Goal: Book appointment/travel/reservation

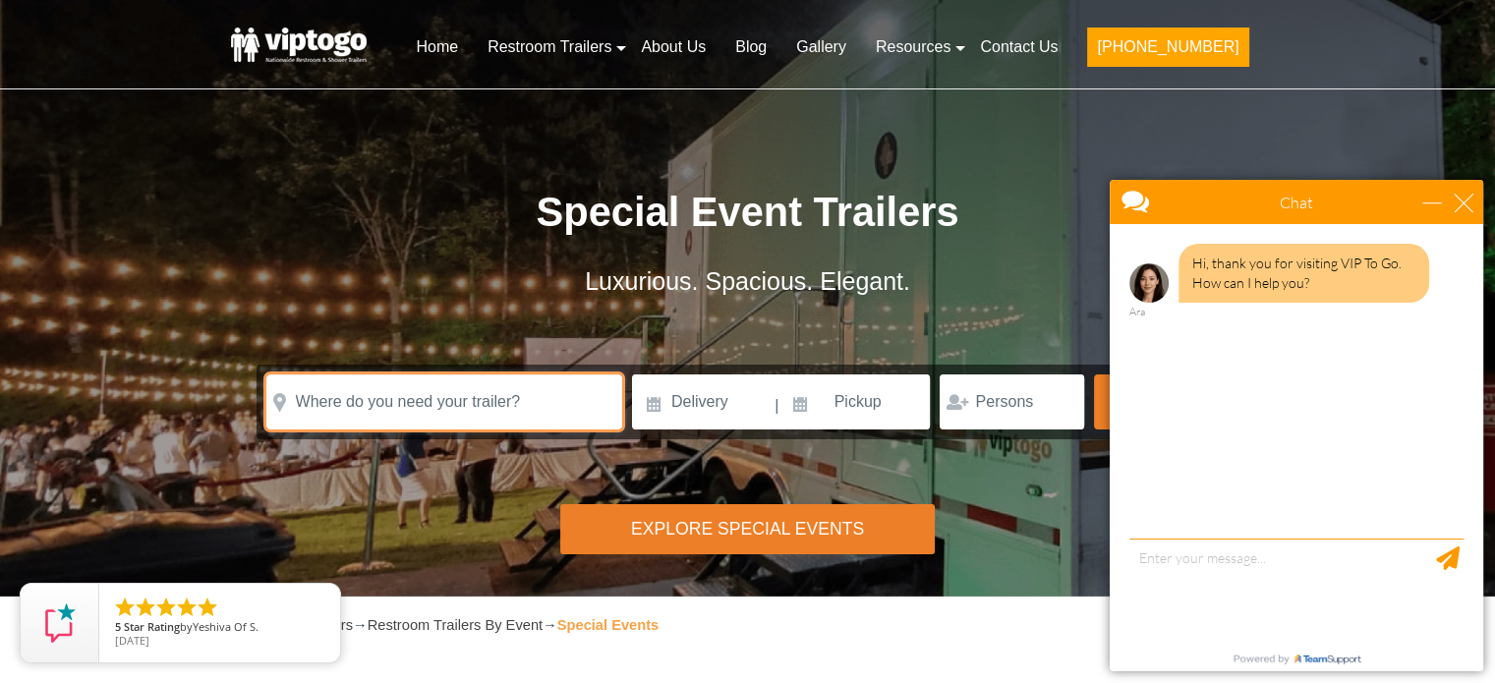
click at [455, 398] on input "text" at bounding box center [444, 401] width 356 height 55
click at [503, 389] on input "text" at bounding box center [444, 401] width 356 height 55
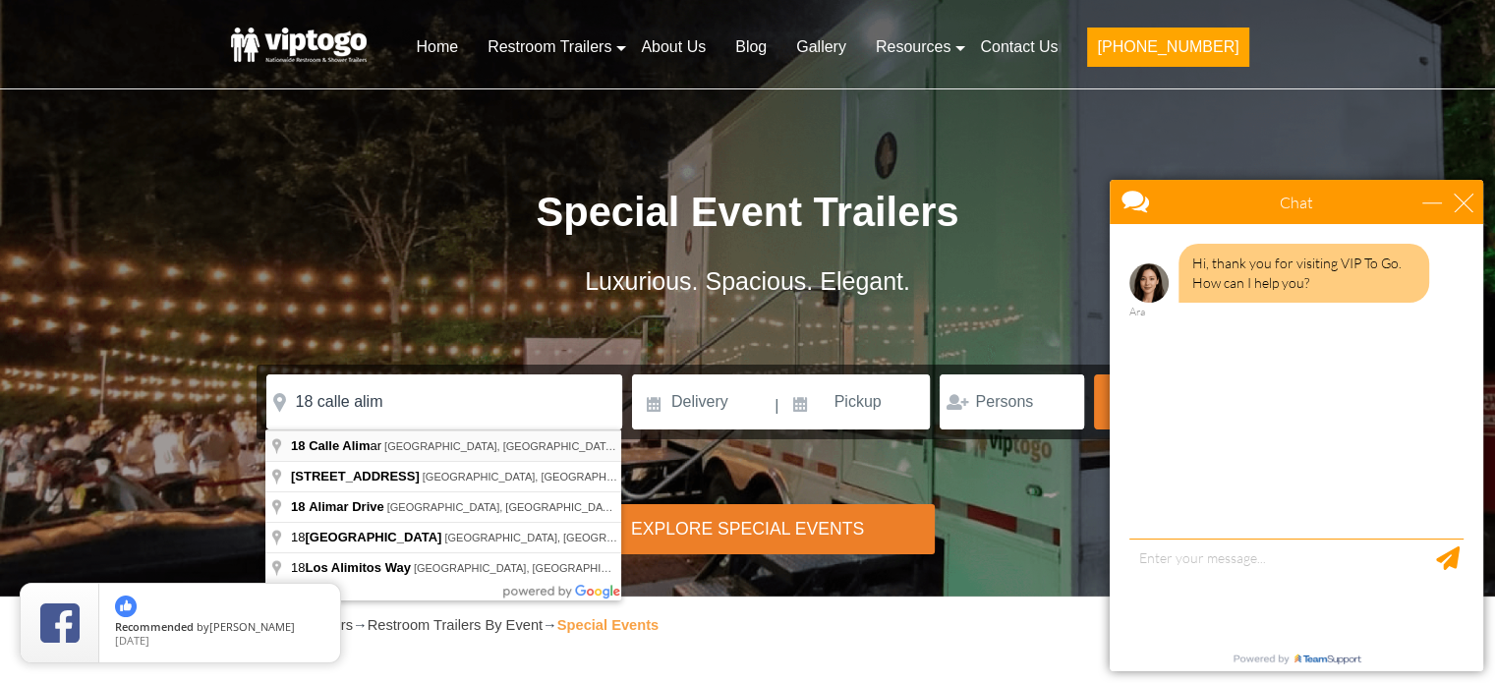
type input "[STREET_ADDRESS]"
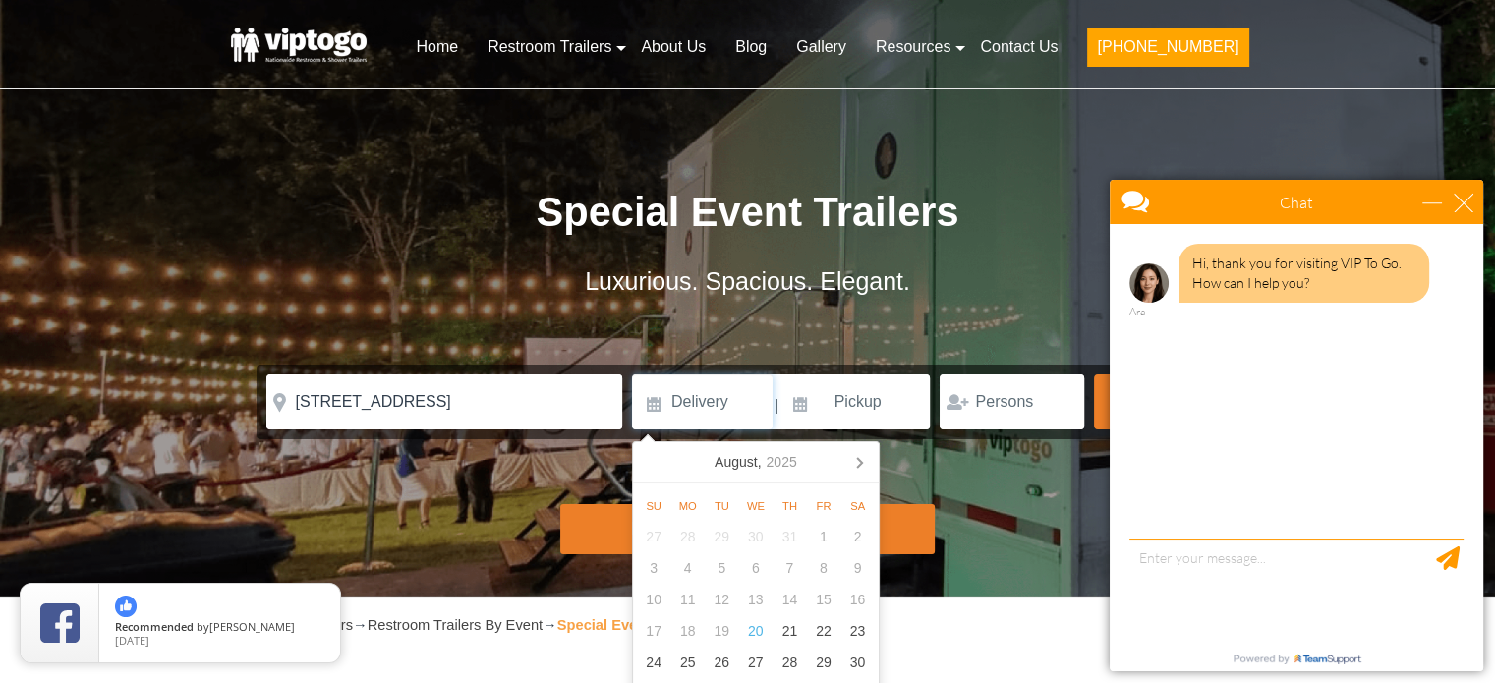
click at [689, 399] on input at bounding box center [702, 401] width 141 height 55
click at [849, 670] on div "30" at bounding box center [857, 662] width 34 height 31
type input "[DATE]"
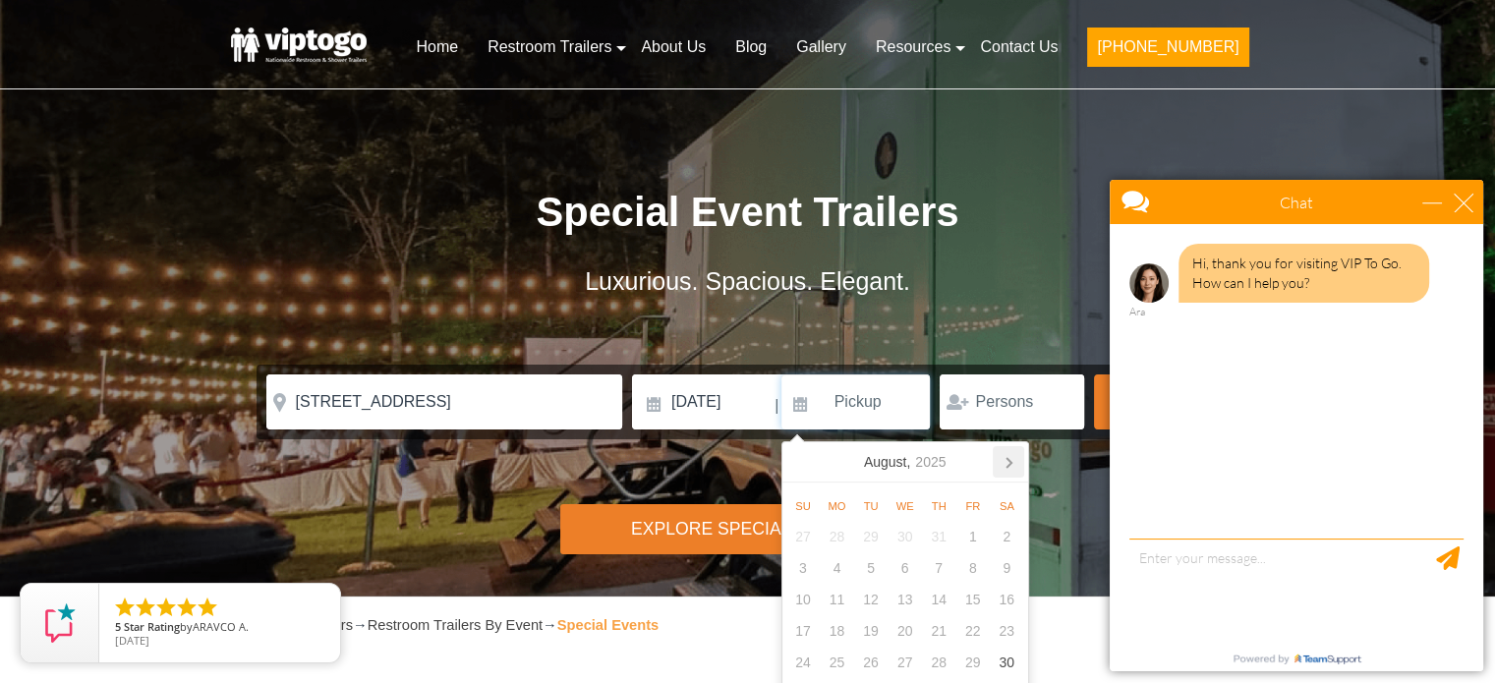
click at [1006, 462] on icon at bounding box center [1008, 461] width 31 height 31
click at [837, 538] on div "1" at bounding box center [837, 536] width 34 height 31
type input "[DATE]"
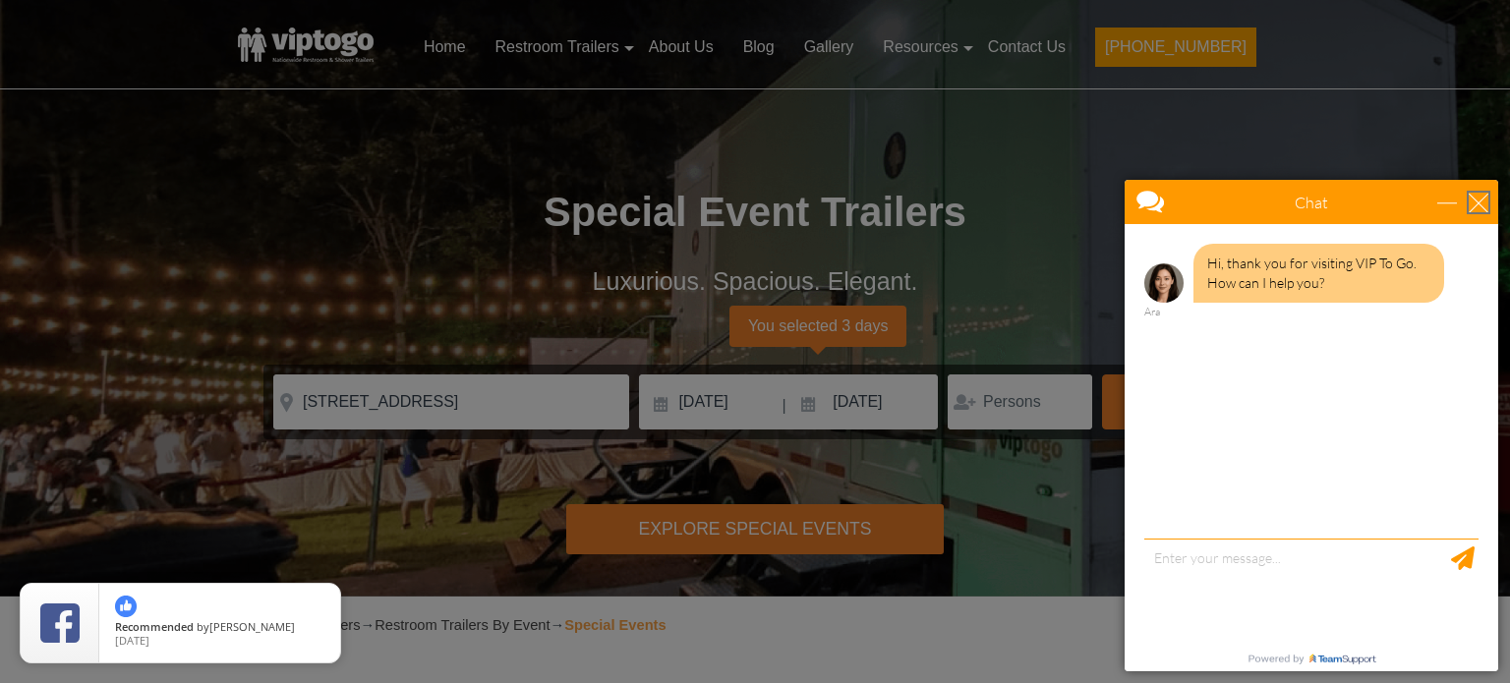
click at [1454, 194] on div "Chat" at bounding box center [1310, 202] width 373 height 44
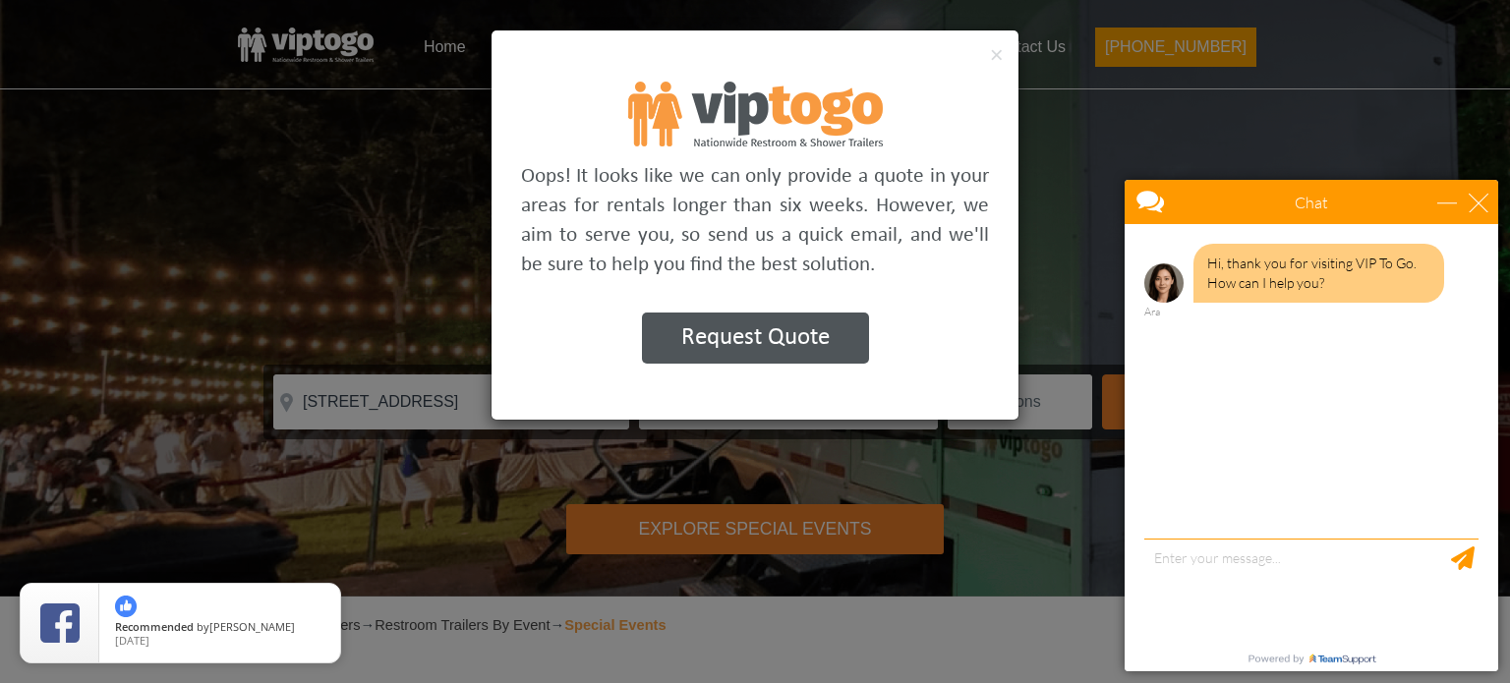
click at [1052, 251] on div "× Oops! It looks like we can only provide a quote in your areas for rentals lon…" at bounding box center [755, 341] width 1510 height 683
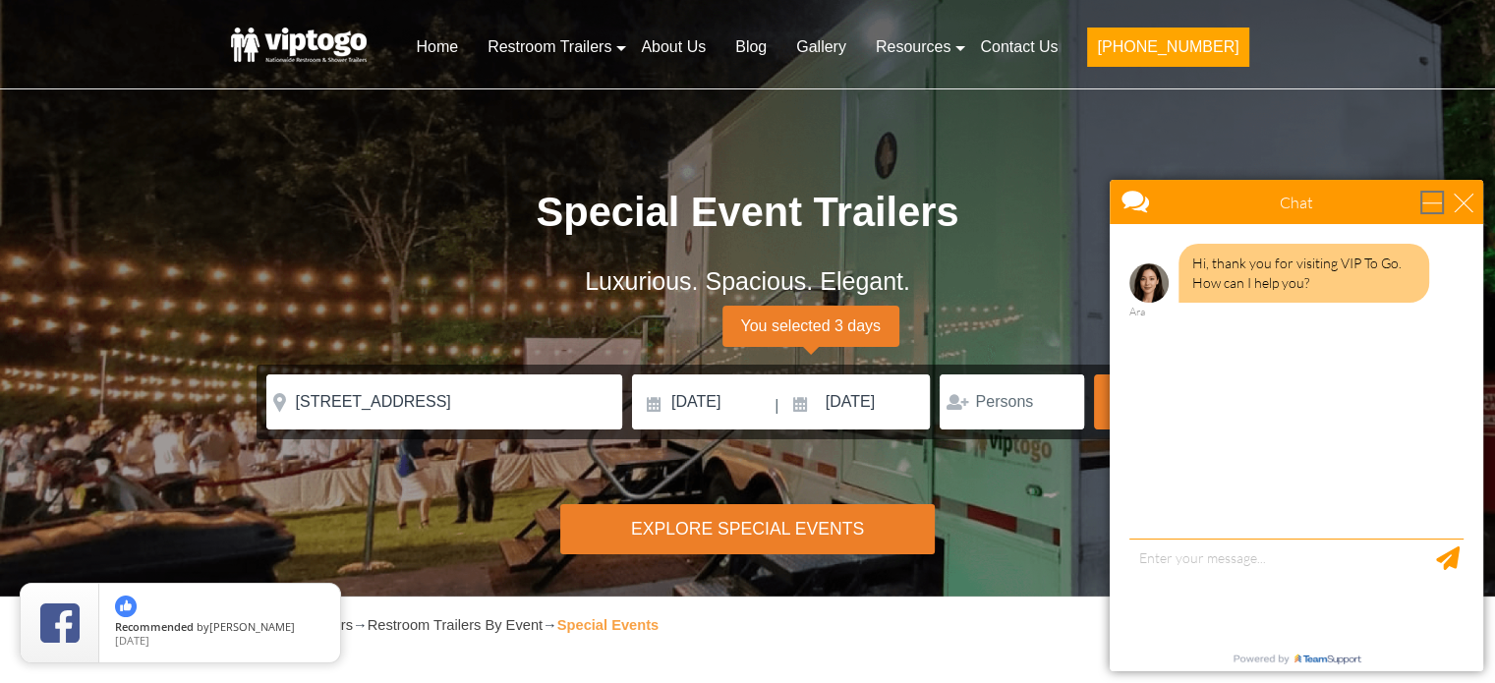
click at [1432, 206] on div "minimize" at bounding box center [1432, 203] width 20 height 20
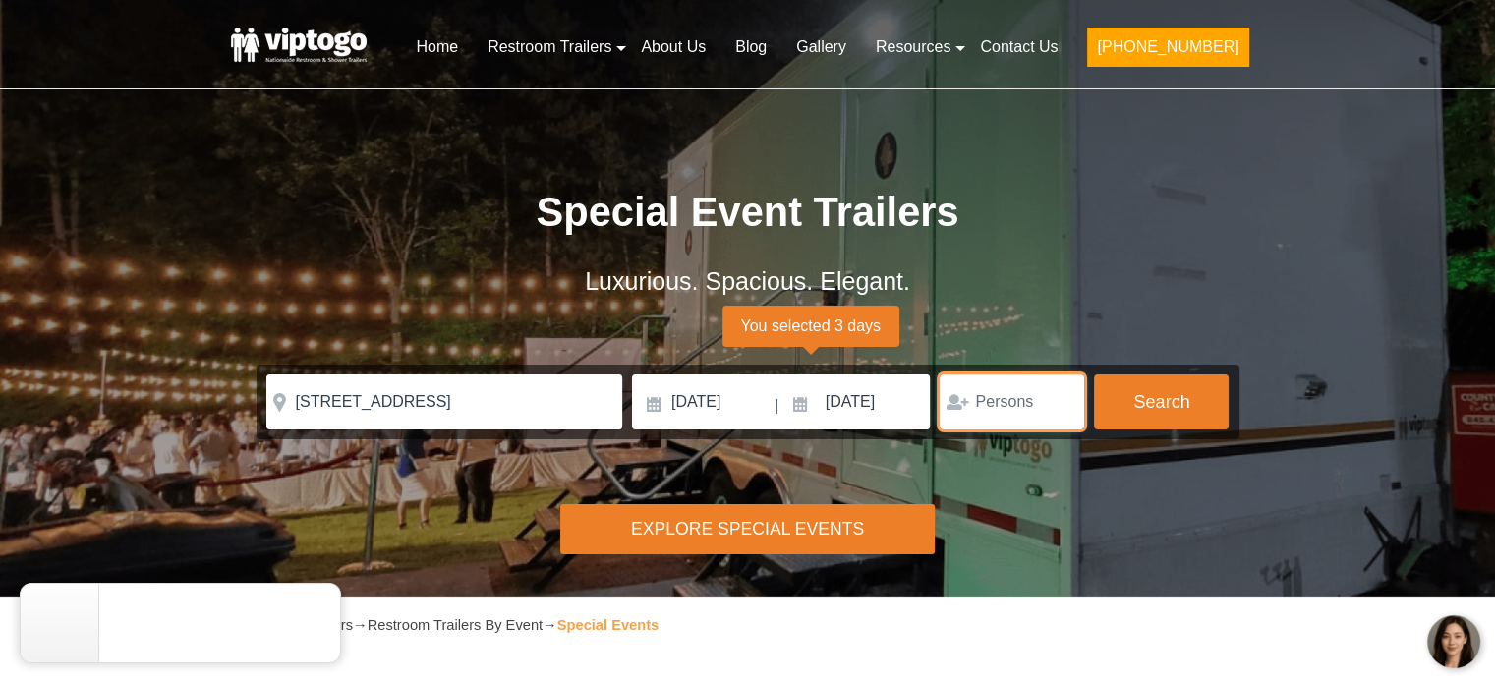
click at [997, 399] on input "number" at bounding box center [1012, 401] width 144 height 55
click at [1062, 396] on input "1" at bounding box center [1012, 401] width 144 height 55
click at [1062, 396] on input "2" at bounding box center [1012, 401] width 144 height 55
click at [1062, 396] on input "3" at bounding box center [1012, 401] width 144 height 55
click at [1062, 396] on input "4" at bounding box center [1012, 401] width 144 height 55
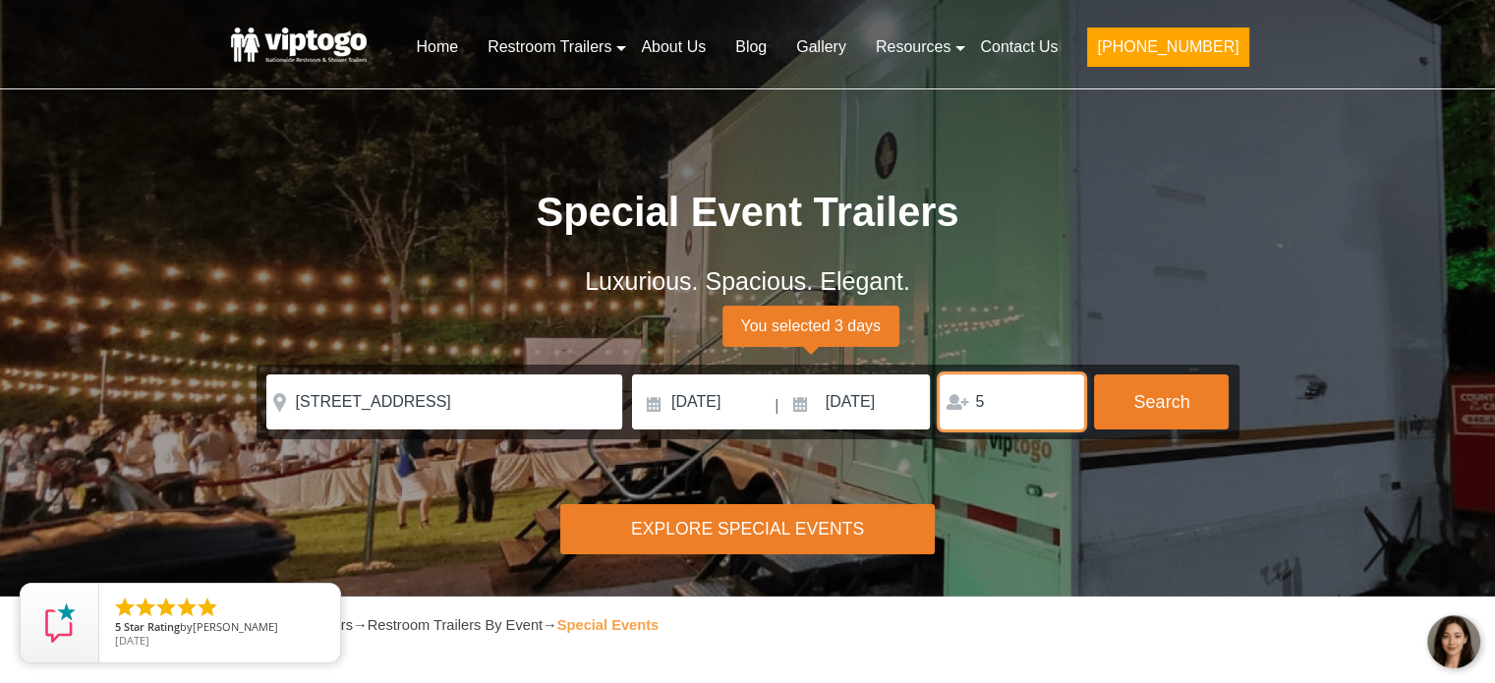
click at [1062, 396] on input "5" at bounding box center [1012, 401] width 144 height 55
click at [1062, 396] on input "6" at bounding box center [1012, 401] width 144 height 55
click at [1062, 396] on input "7" at bounding box center [1012, 401] width 144 height 55
click at [1062, 396] on input "8" at bounding box center [1012, 401] width 144 height 55
click at [1062, 396] on input "9" at bounding box center [1012, 401] width 144 height 55
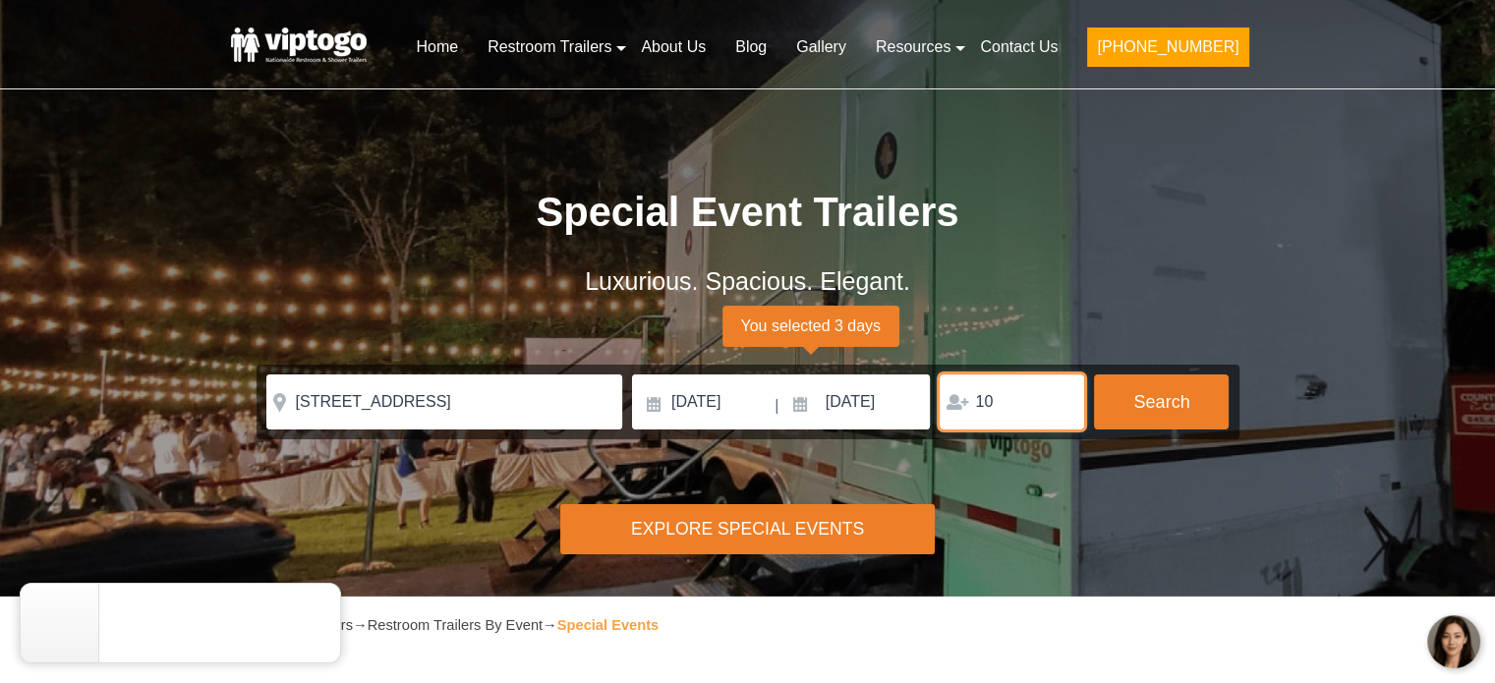
type input "10"
click at [1062, 396] on input "10" at bounding box center [1012, 401] width 144 height 55
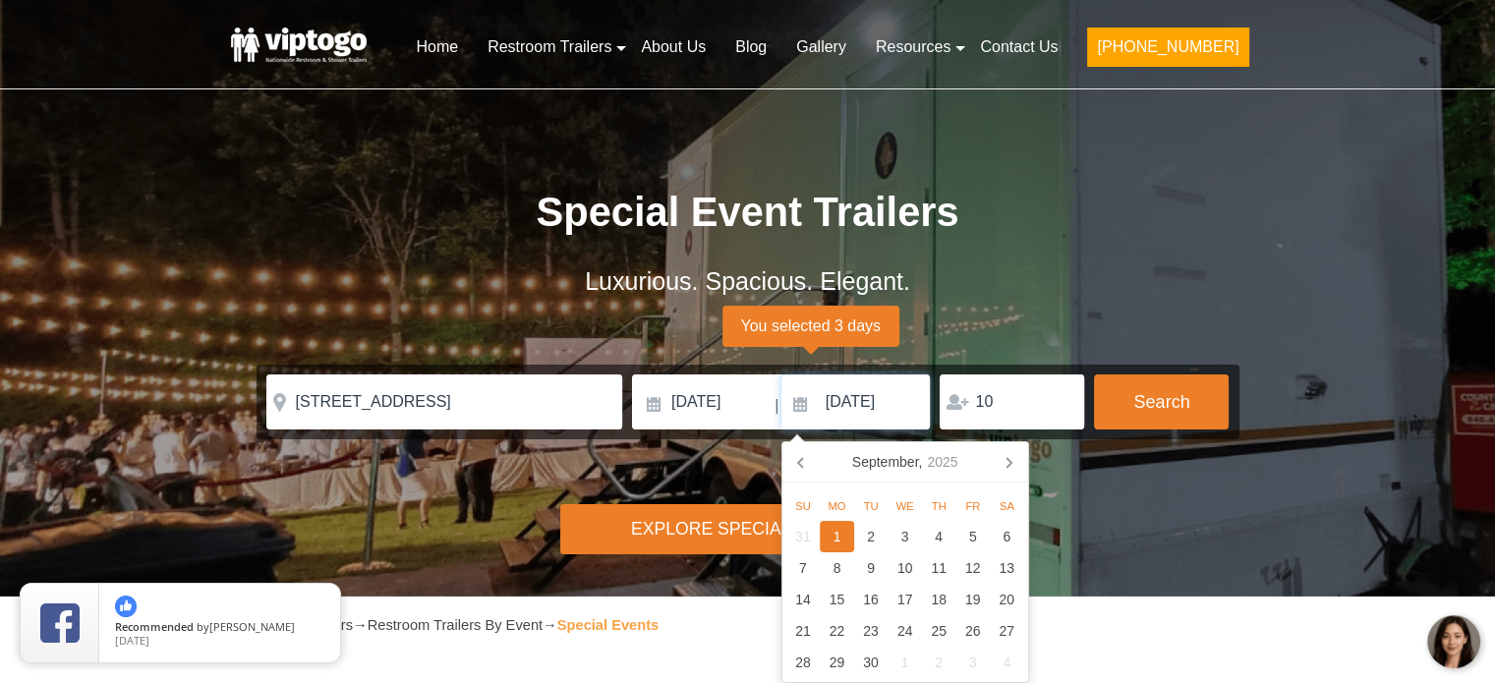
click at [833, 392] on input "[DATE]" at bounding box center [855, 401] width 149 height 55
click at [799, 459] on icon at bounding box center [800, 463] width 5 height 10
click at [1007, 664] on div "30" at bounding box center [1007, 662] width 34 height 31
type input "[DATE]"
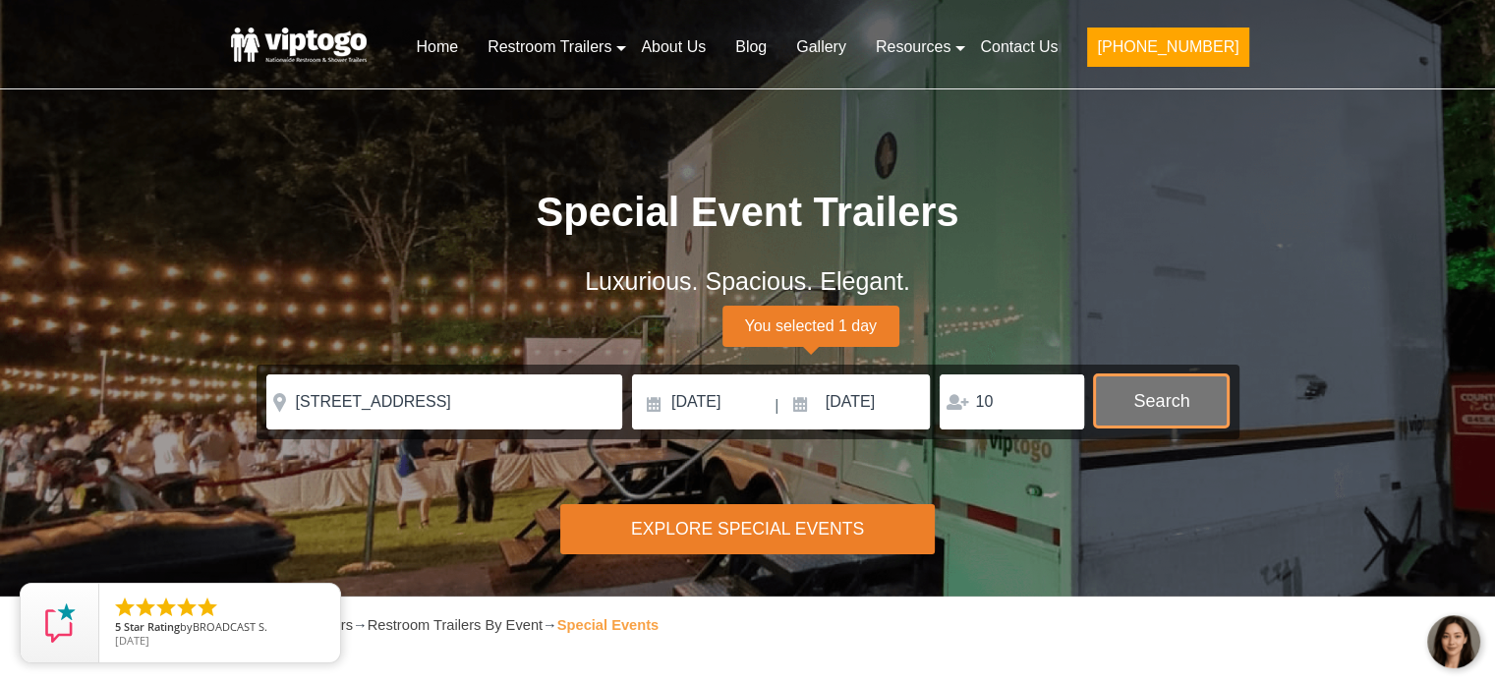
click at [1178, 404] on button "Search" at bounding box center [1161, 400] width 135 height 53
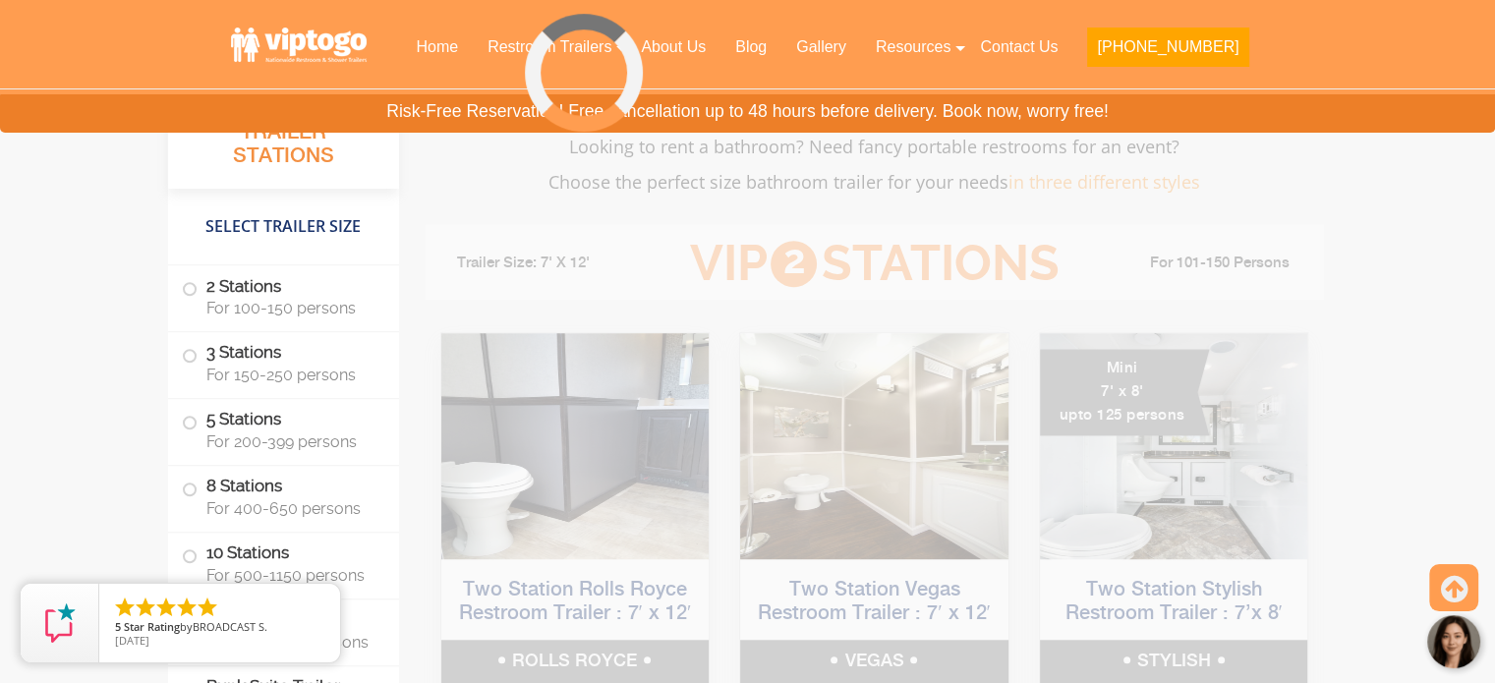
scroll to position [1342, 0]
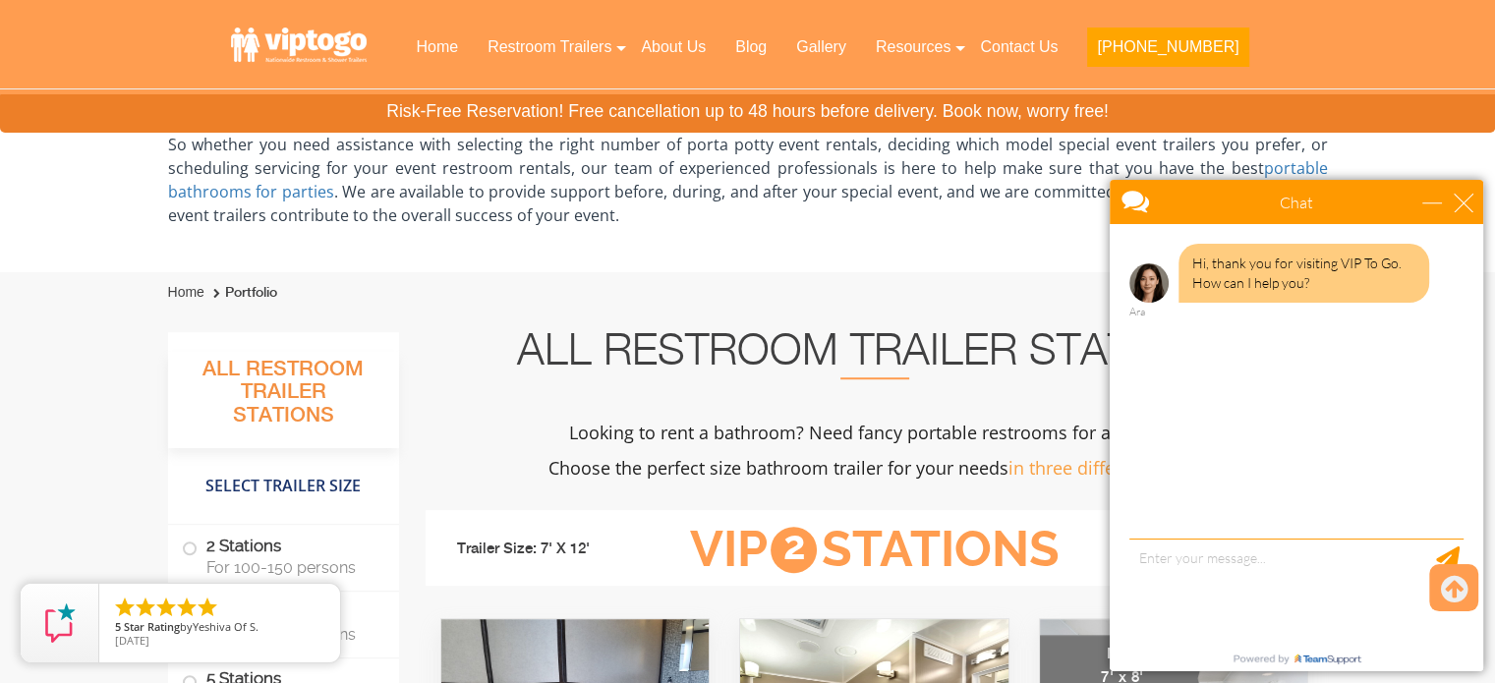
scroll to position [1057, 0]
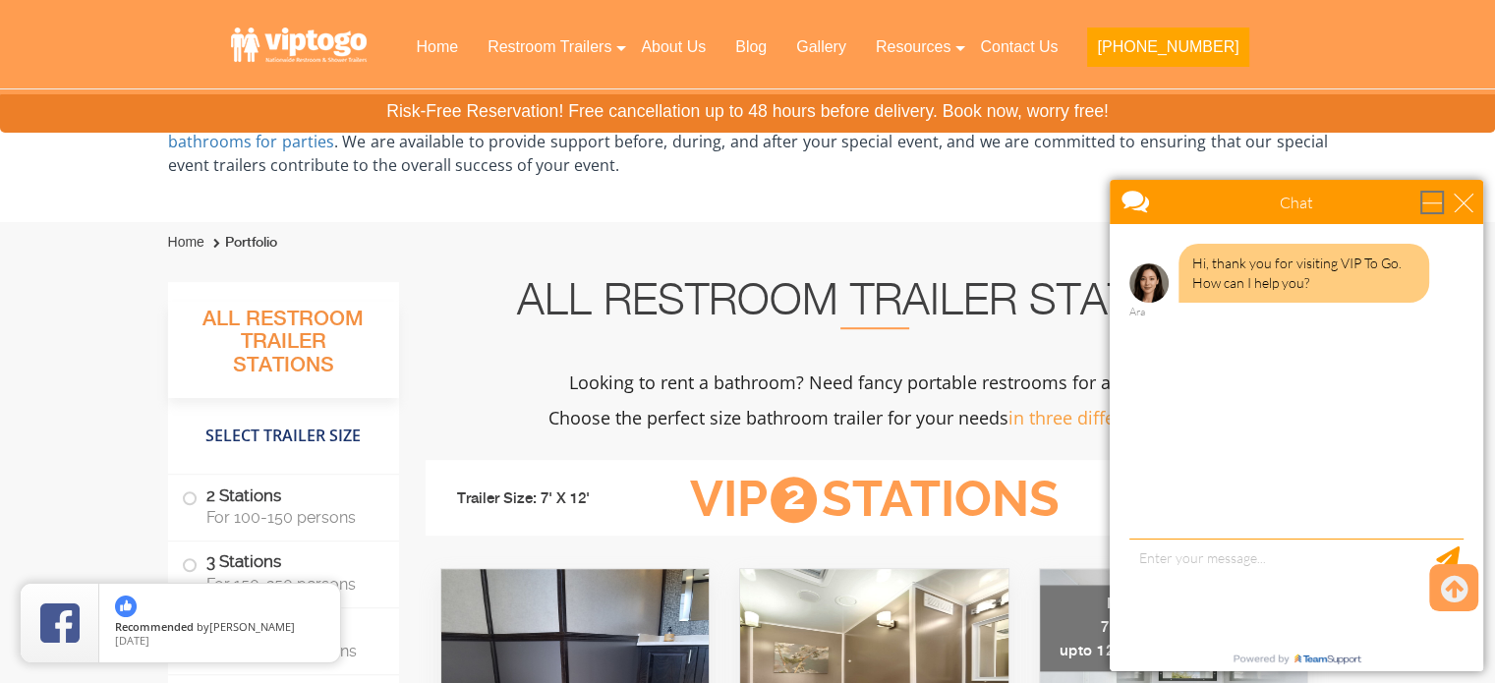
click at [1434, 206] on div "minimize" at bounding box center [1432, 203] width 20 height 20
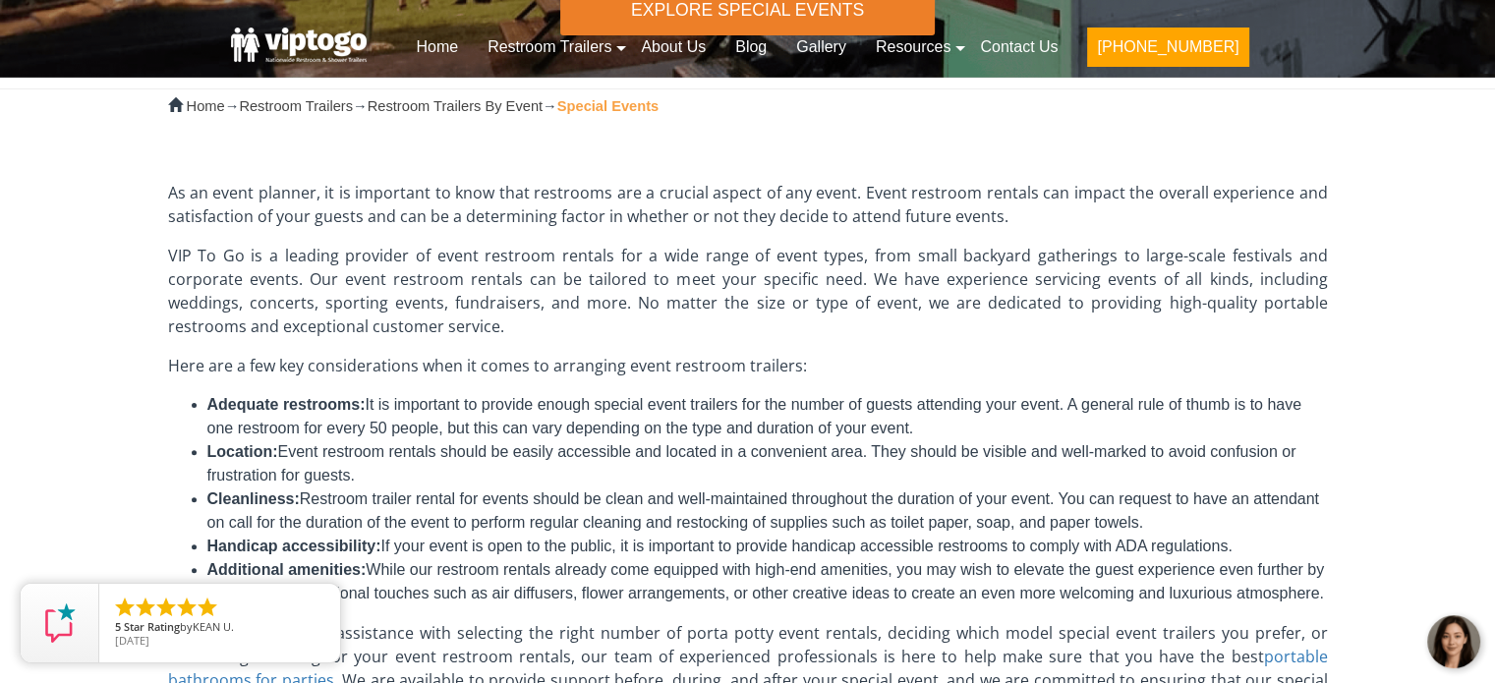
scroll to position [0, 0]
